Goal: Information Seeking & Learning: Learn about a topic

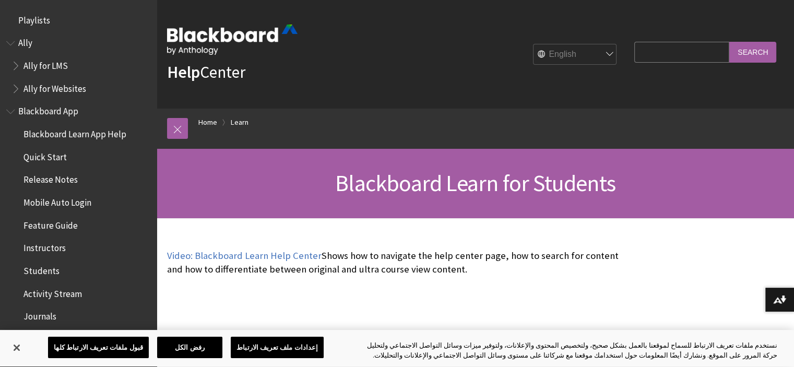
scroll to position [1005, 0]
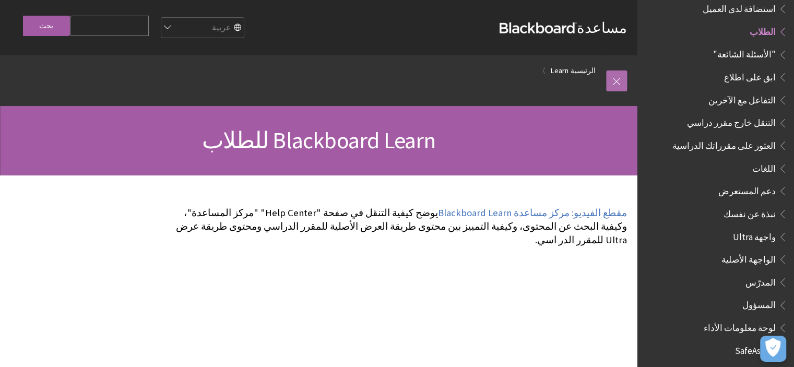
click at [616, 85] on link at bounding box center [616, 80] width 21 height 21
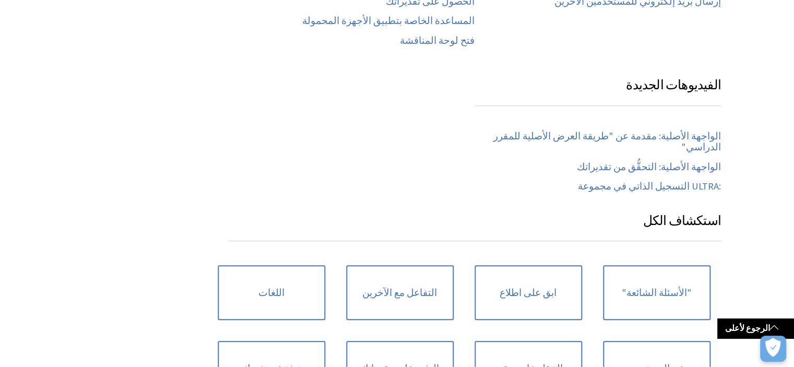
scroll to position [902, 0]
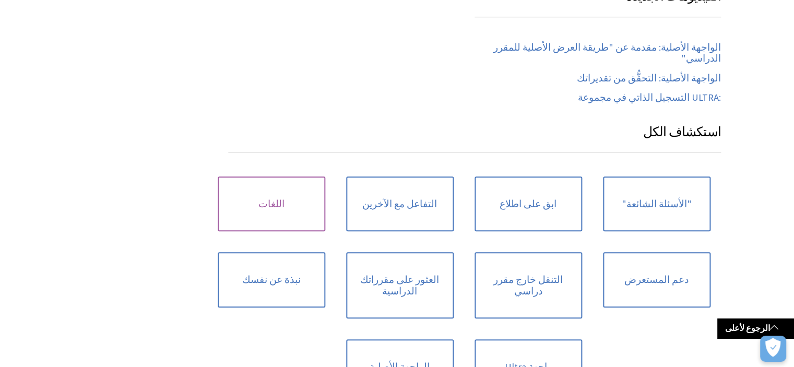
click at [286, 185] on link "اللغات" at bounding box center [271, 203] width 107 height 55
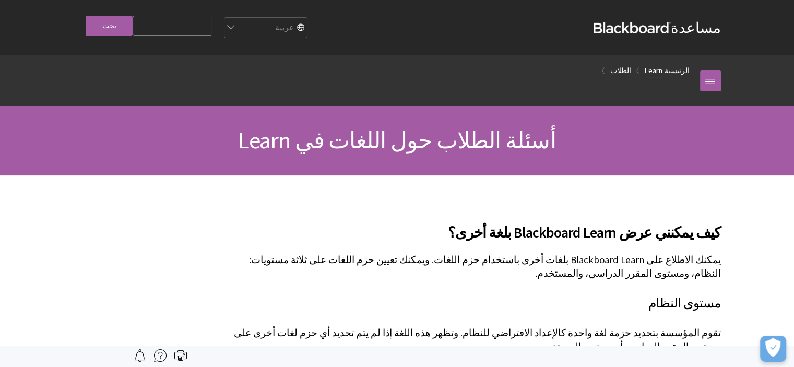
click at [662, 69] on link "Learn" at bounding box center [653, 70] width 18 height 13
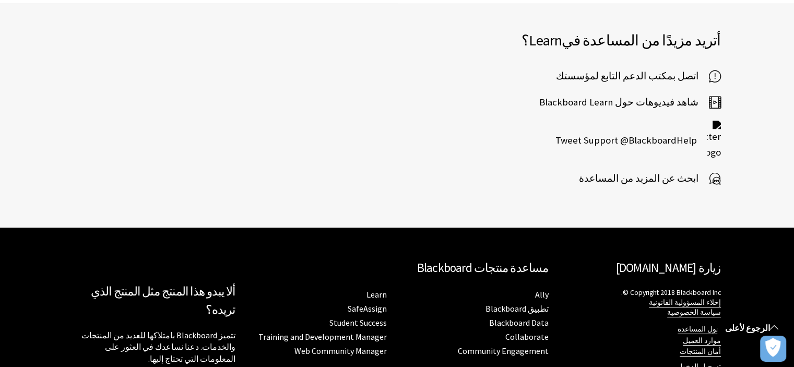
scroll to position [617, 0]
